Goal: Transaction & Acquisition: Purchase product/service

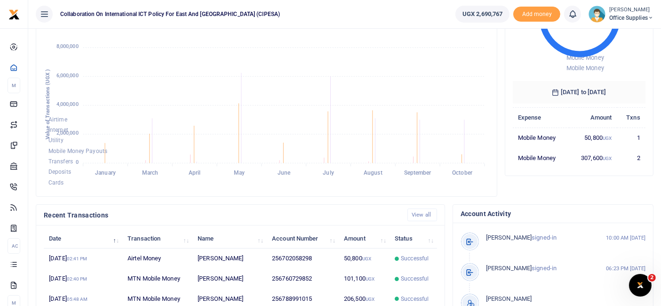
scroll to position [254, 0]
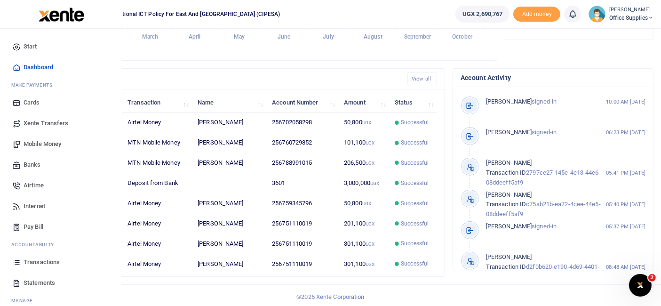
click at [50, 261] on span "Transactions" at bounding box center [42, 261] width 36 height 9
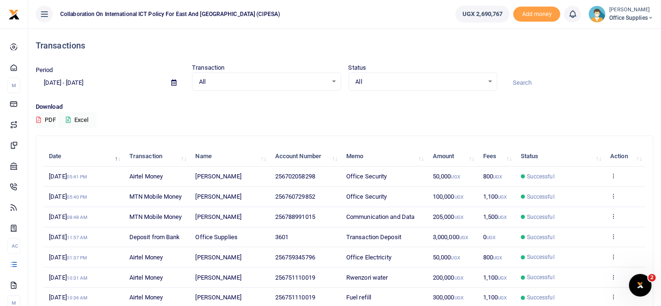
click at [173, 82] on icon at bounding box center [173, 82] width 5 height 6
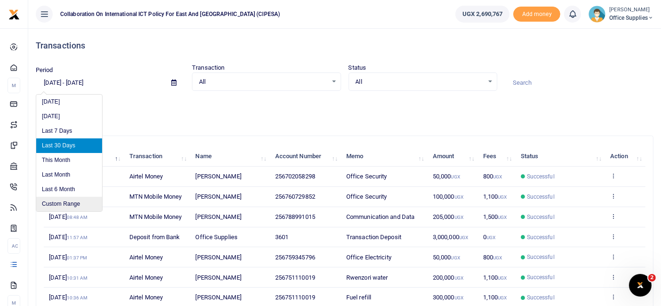
click at [84, 201] on li "Custom Range" at bounding box center [69, 204] width 66 height 15
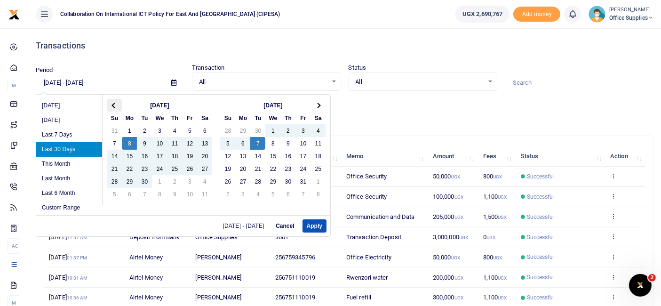
click at [115, 103] on span at bounding box center [114, 105] width 5 height 5
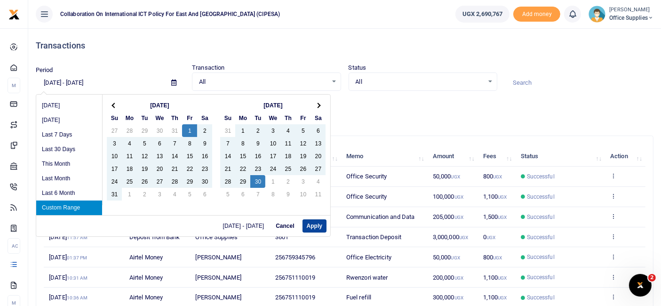
click at [320, 223] on button "Apply" at bounding box center [314, 225] width 24 height 13
type input "08/01/2025 - 09/30/2025"
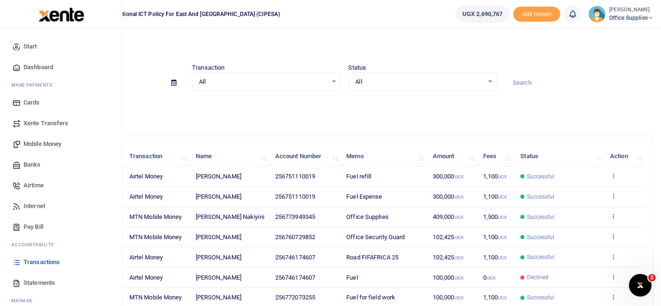
click at [45, 143] on span "Mobile Money" at bounding box center [43, 143] width 38 height 9
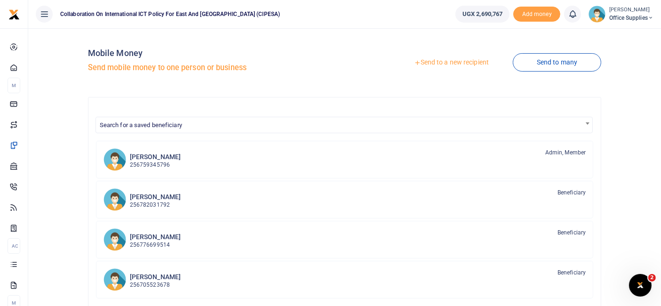
click at [465, 65] on link "Send to a new recipient" at bounding box center [451, 62] width 123 height 17
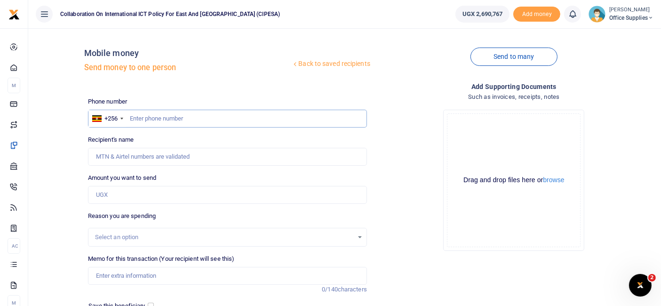
click at [164, 117] on input "text" at bounding box center [227, 119] width 279 height 18
type input "0784471527"
type input "Mwesige Peter Geoffrey"
type input "0784471527"
click at [119, 196] on input "Amount you want to send" at bounding box center [227, 195] width 279 height 18
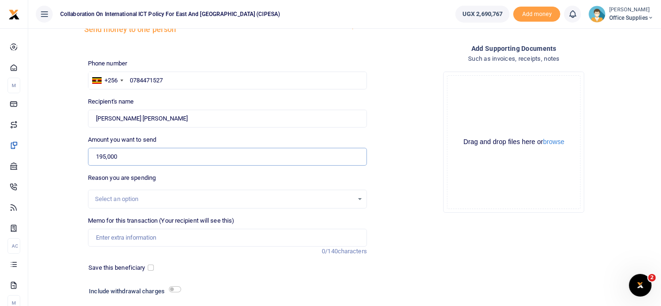
scroll to position [101, 0]
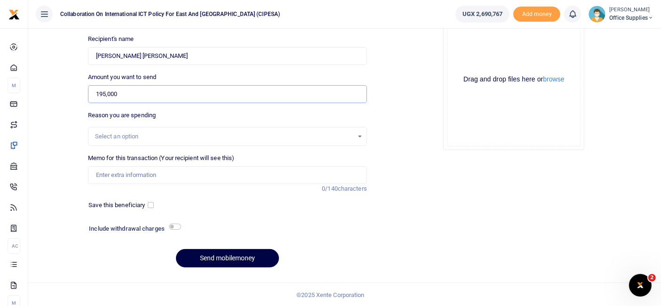
type input "195,000"
click at [217, 175] on input "Memo for this transaction (Your recipient will see this)" at bounding box center [227, 175] width 279 height 18
click at [140, 173] on input "Communication Reimbursement for October" at bounding box center [227, 175] width 279 height 18
type input "Data Reimbursement for October"
click at [149, 205] on input "checkbox" at bounding box center [151, 205] width 6 height 6
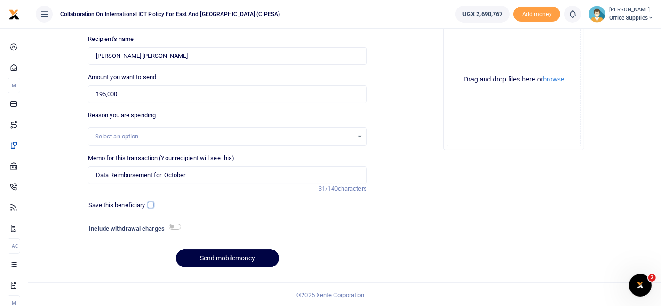
checkbox input "true"
click at [224, 258] on button "Send mobilemoney" at bounding box center [227, 258] width 103 height 18
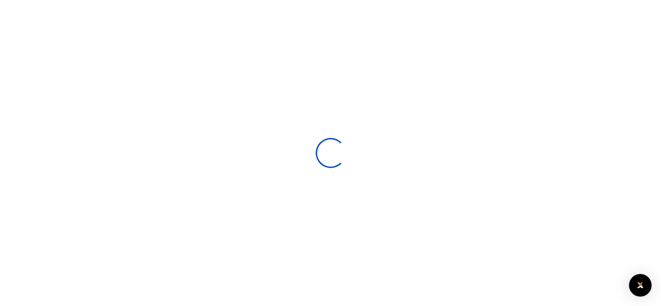
scroll to position [100, 0]
select select
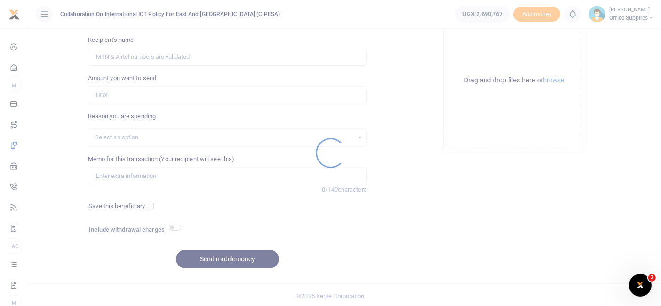
scroll to position [0, 0]
